Goal: Navigation & Orientation: Find specific page/section

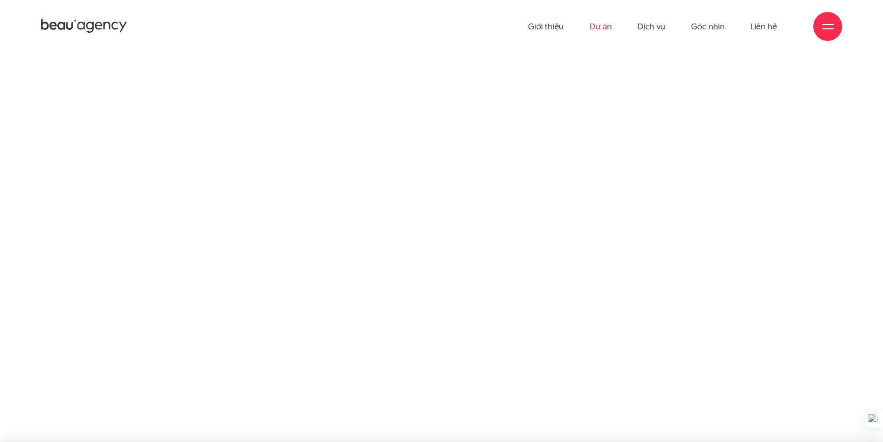
click at [591, 25] on link "Dự án" at bounding box center [601, 26] width 22 height 53
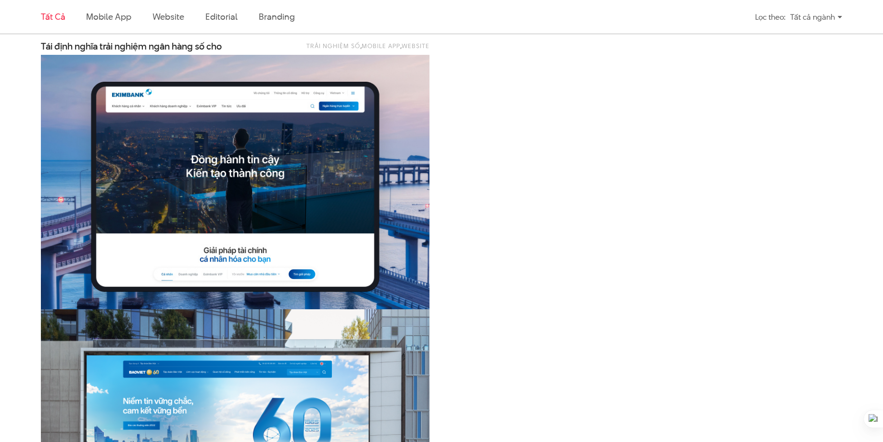
scroll to position [1074, 0]
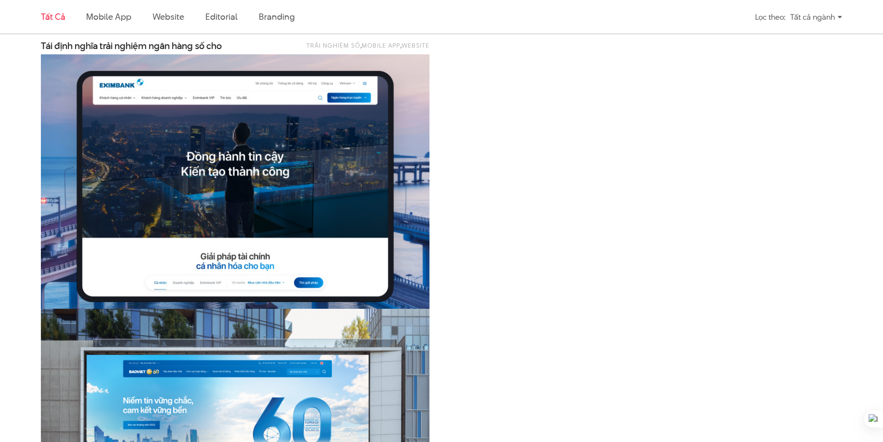
click at [191, 200] on img at bounding box center [236, 184] width 428 height 286
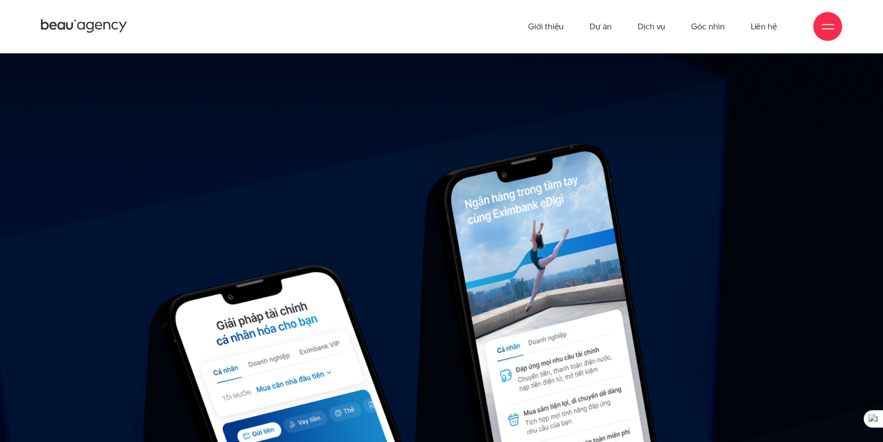
scroll to position [13052, 0]
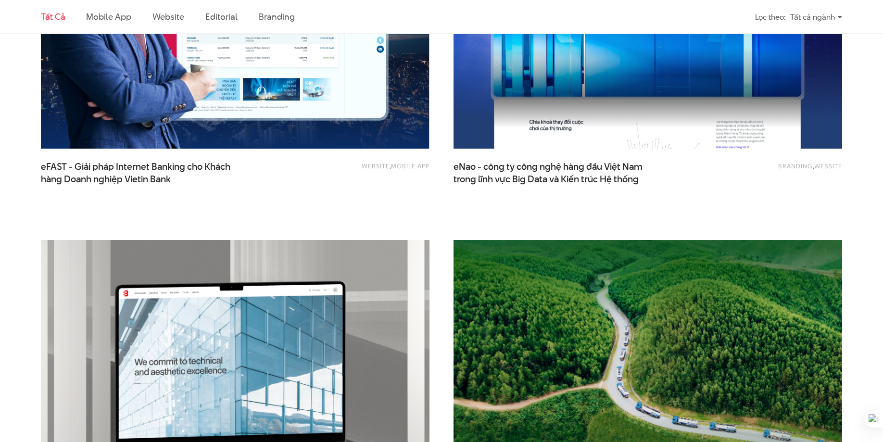
scroll to position [1364, 0]
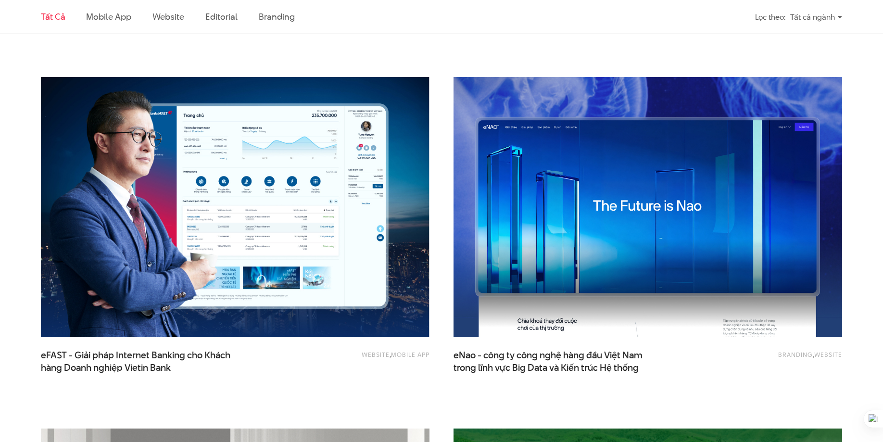
click at [593, 214] on img at bounding box center [648, 207] width 428 height 286
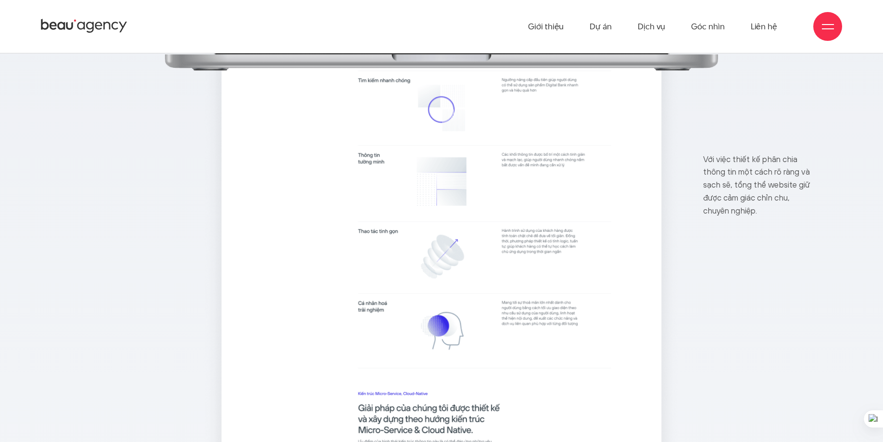
scroll to position [7158, 0]
